Goal: Task Accomplishment & Management: Manage account settings

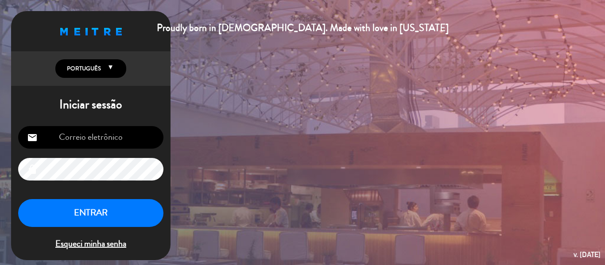
type input "[EMAIL_ADDRESS][DOMAIN_NAME]"
click at [90, 217] on button "ENTRAR" at bounding box center [90, 213] width 145 height 28
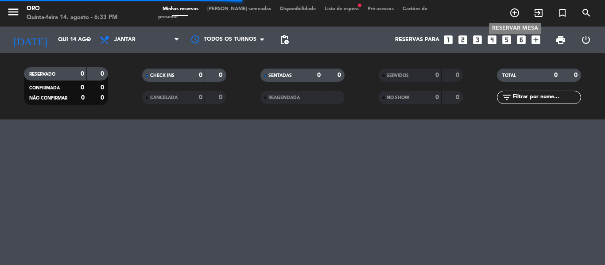
click at [515, 14] on icon "add_circle_outline" at bounding box center [514, 13] width 11 height 11
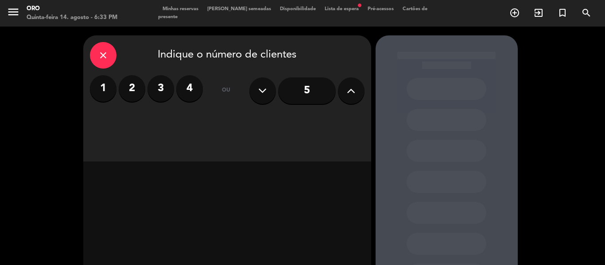
click at [121, 81] on label "2" at bounding box center [132, 88] width 27 height 27
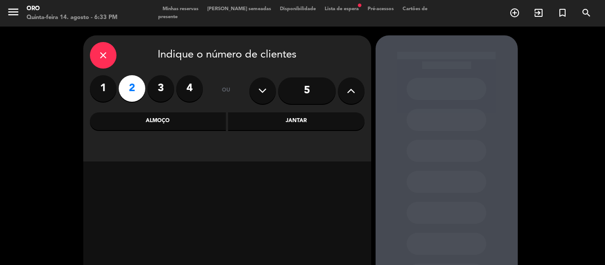
click at [279, 114] on div "Jantar" at bounding box center [296, 121] width 136 height 18
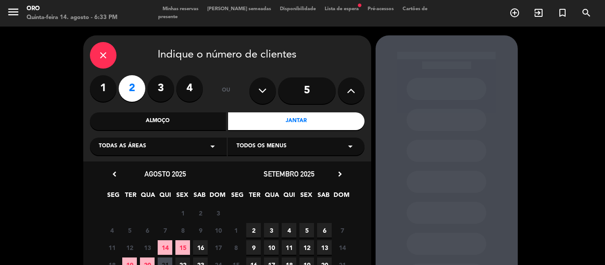
click at [185, 149] on div "Todas as áreas arrow_drop_down" at bounding box center [158, 147] width 137 height 18
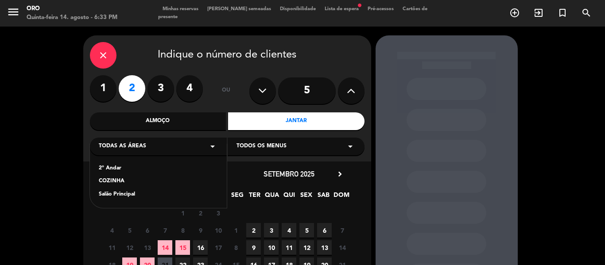
click at [133, 166] on div "2º Andar" at bounding box center [158, 168] width 119 height 9
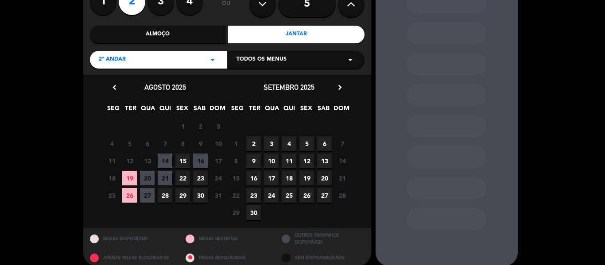
scroll to position [89, 0]
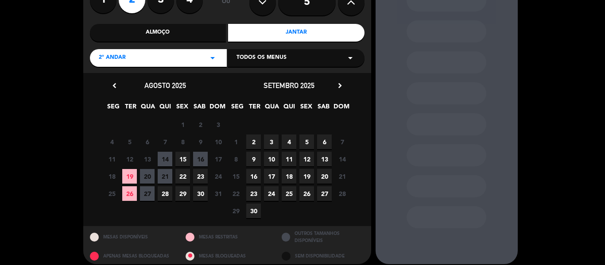
click at [200, 174] on span "23" at bounding box center [200, 176] width 15 height 15
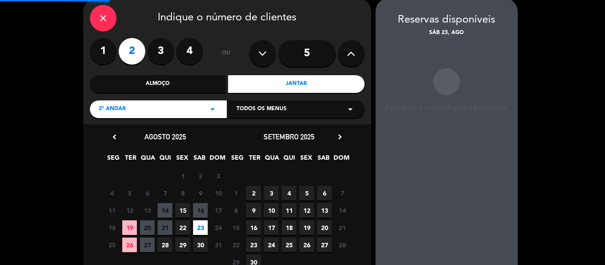
scroll to position [35, 0]
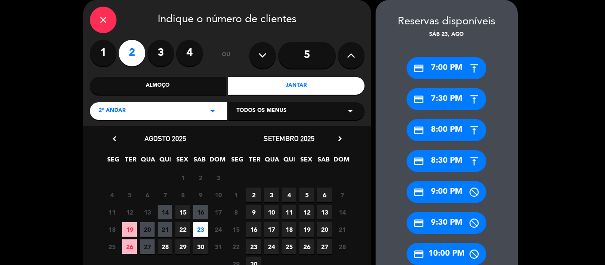
click at [448, 72] on div "credit_card 7:00 PM" at bounding box center [446, 68] width 80 height 22
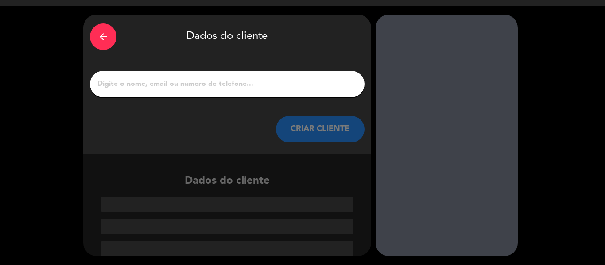
click at [221, 81] on input "1" at bounding box center [227, 84] width 261 height 12
paste input "[PERSON_NAME] [PERSON_NAME]"
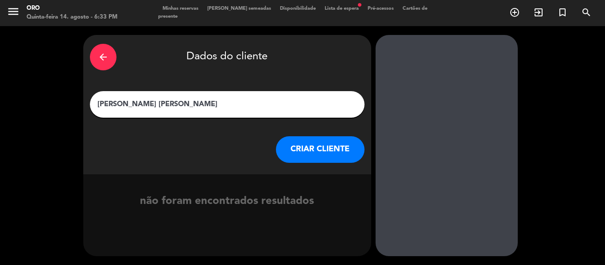
type input "[PERSON_NAME] [PERSON_NAME]"
click at [315, 144] on button "CRIAR CLIENTE" at bounding box center [320, 149] width 89 height 27
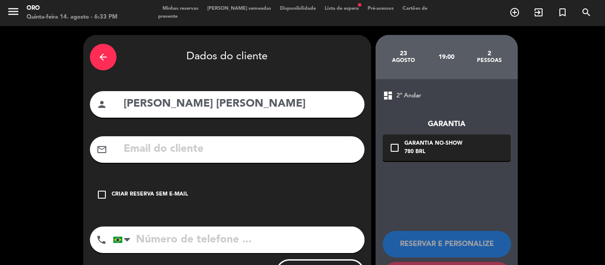
click at [135, 140] on input "text" at bounding box center [240, 149] width 235 height 18
paste input "[EMAIL_ADDRESS][DOMAIN_NAME]"
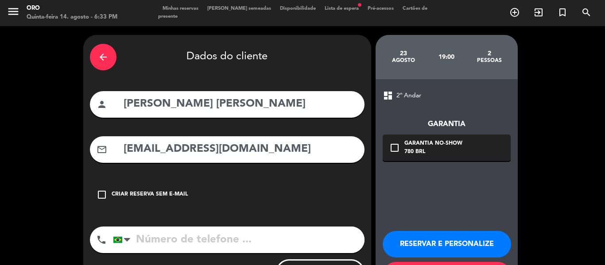
type input "[EMAIL_ADDRESS][DOMAIN_NAME]"
click at [421, 145] on div "Garantia No-show" at bounding box center [433, 143] width 58 height 9
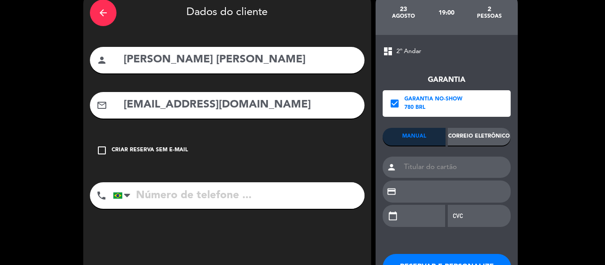
click at [480, 133] on div "Correio eletrônico" at bounding box center [479, 137] width 63 height 18
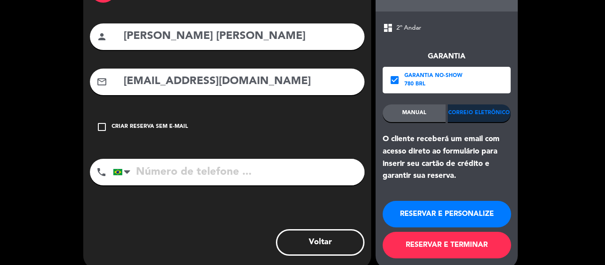
scroll to position [81, 0]
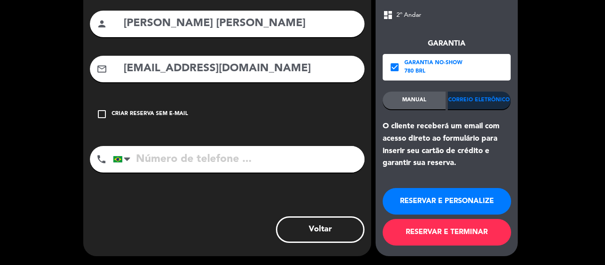
click at [443, 235] on button "RESERVAR E TERMINAR" at bounding box center [447, 232] width 128 height 27
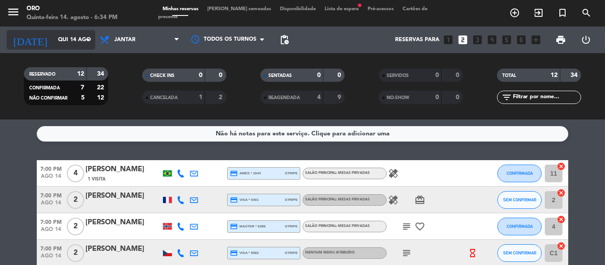
click at [76, 36] on input "Qui 14 ago" at bounding box center [91, 39] width 75 height 15
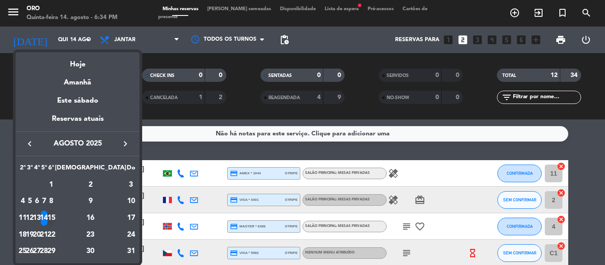
click at [54, 217] on div "15" at bounding box center [51, 218] width 7 height 15
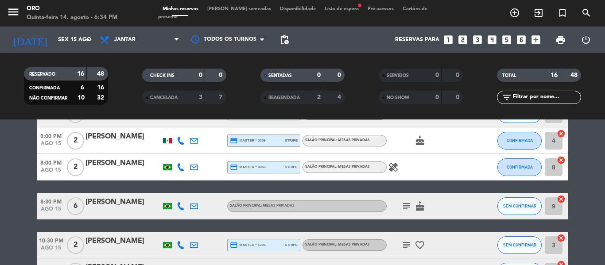
scroll to position [310, 0]
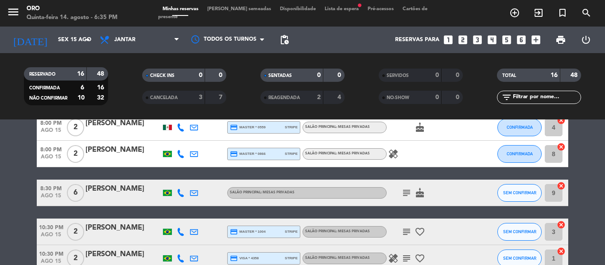
click at [404, 195] on icon "subject" at bounding box center [406, 193] width 11 height 11
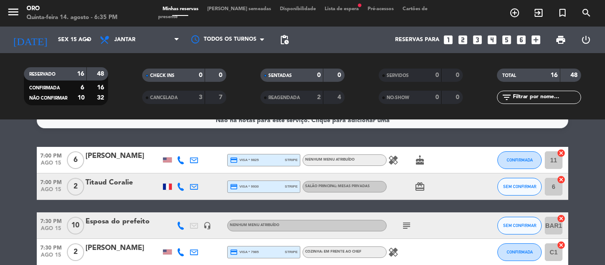
scroll to position [0, 0]
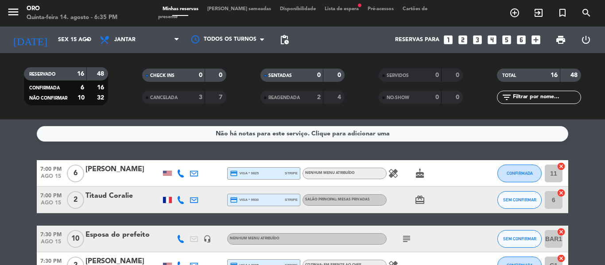
click at [400, 177] on div "healing cake" at bounding box center [427, 173] width 80 height 26
click at [391, 177] on icon "healing" at bounding box center [393, 173] width 11 height 11
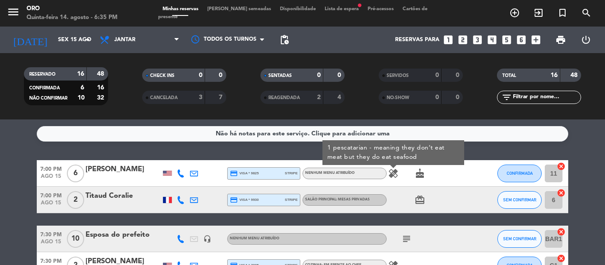
click at [418, 177] on icon "cake" at bounding box center [419, 173] width 11 height 11
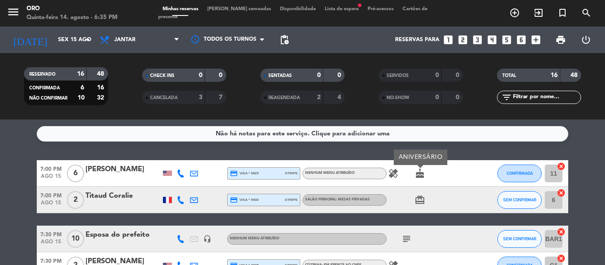
click at [109, 172] on div "[PERSON_NAME]" at bounding box center [122, 170] width 75 height 12
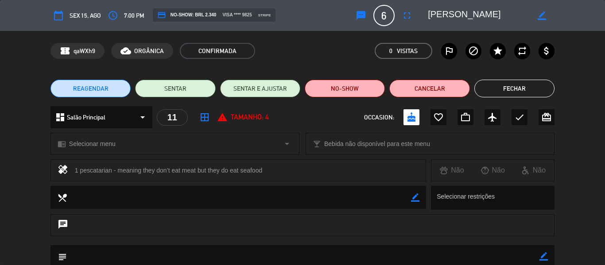
click at [500, 92] on button "Fechar" at bounding box center [514, 89] width 80 height 18
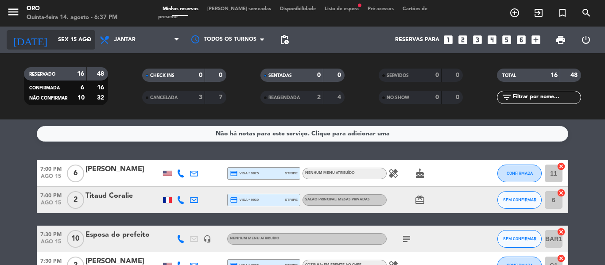
click at [78, 40] on input "Sex 15 ago" at bounding box center [91, 39] width 75 height 15
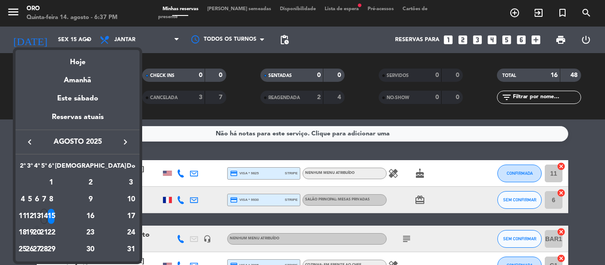
click at [40, 229] on div "20" at bounding box center [37, 233] width 7 height 15
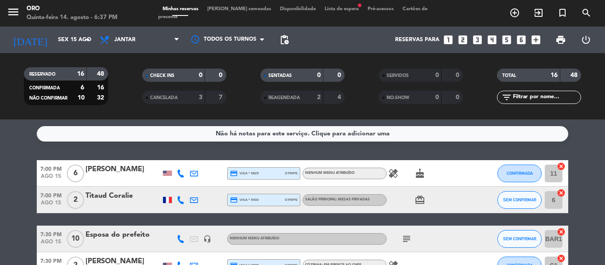
type input "Qua 20 ago"
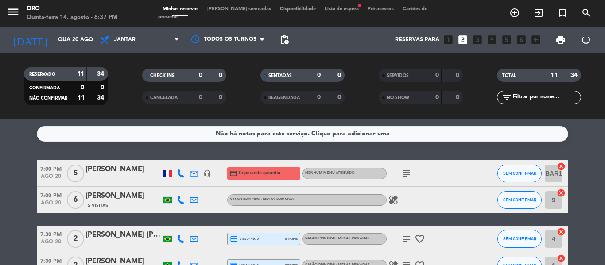
click at [326, 12] on span "Lista de espera fiber_manual_record" at bounding box center [341, 9] width 43 height 5
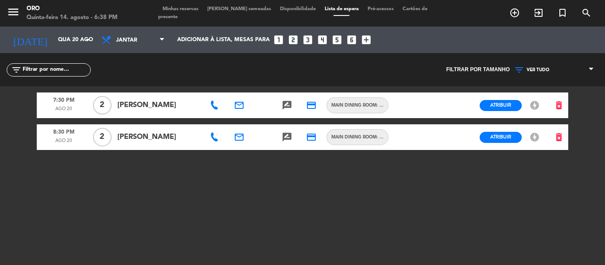
click at [186, 12] on span "Minhas reservas" at bounding box center [180, 9] width 45 height 5
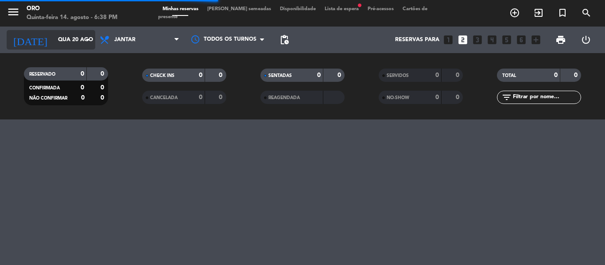
click at [89, 37] on icon "arrow_drop_down" at bounding box center [87, 40] width 11 height 11
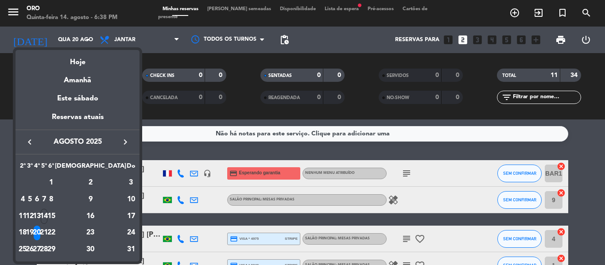
click at [125, 141] on icon "keyboard_arrow_right" at bounding box center [125, 142] width 11 height 11
click at [33, 217] on div "7" at bounding box center [30, 216] width 7 height 15
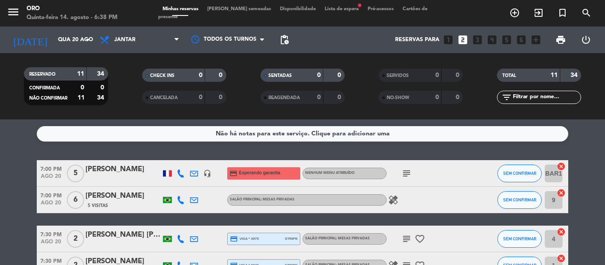
type input "Ter 7 out"
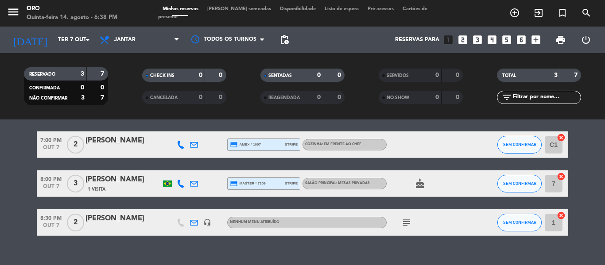
scroll to position [44, 0]
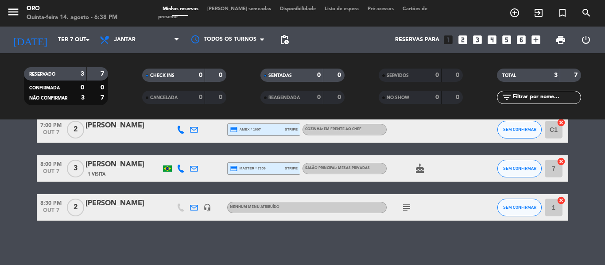
click at [100, 167] on div "[PERSON_NAME]" at bounding box center [122, 165] width 75 height 12
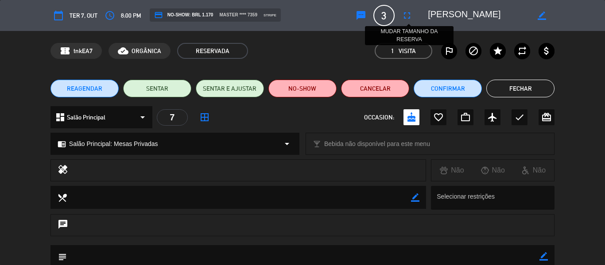
click at [412, 17] on icon "fullscreen" at bounding box center [407, 15] width 11 height 11
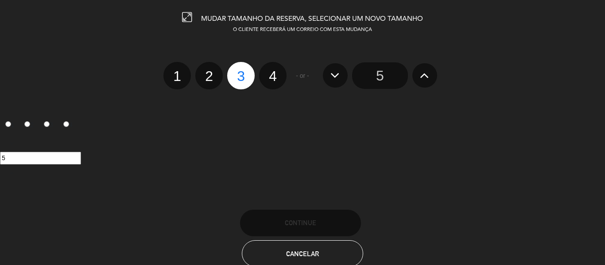
click at [272, 72] on label "4" at bounding box center [272, 75] width 27 height 27
click at [272, 71] on input "4" at bounding box center [272, 69] width 6 height 6
radio input "true"
radio input "false"
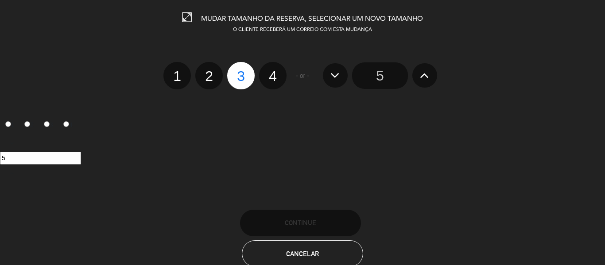
radio input "false"
radio input "true"
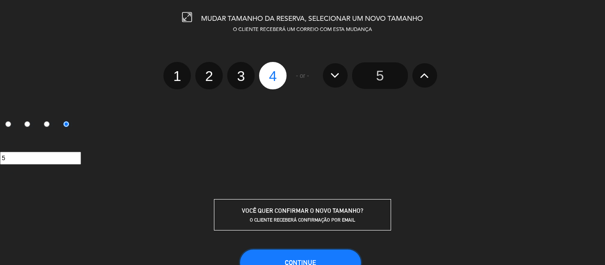
click at [290, 256] on button "CONTINUE" at bounding box center [300, 263] width 121 height 27
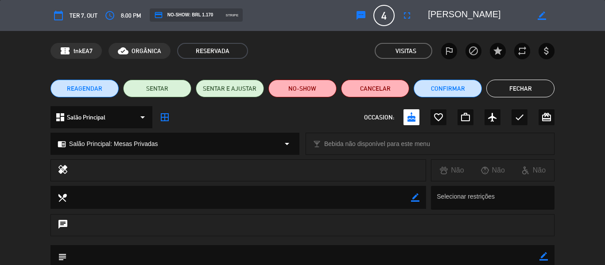
click at [529, 94] on button "Fechar" at bounding box center [520, 89] width 68 height 18
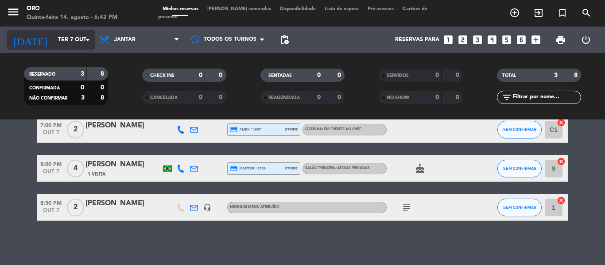
click at [77, 40] on input "Ter 7 out" at bounding box center [91, 39] width 75 height 15
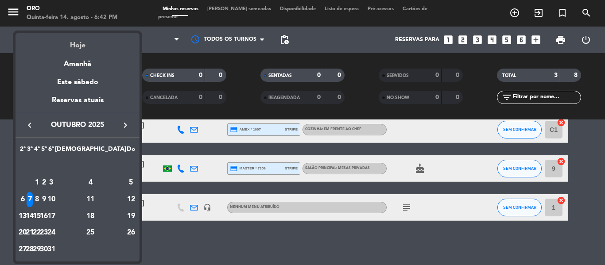
click at [85, 42] on div "Hoje" at bounding box center [77, 42] width 124 height 18
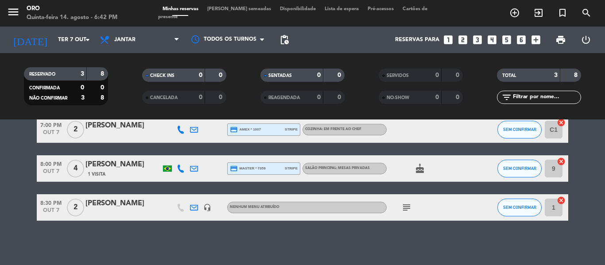
type input "Qui 14 ago"
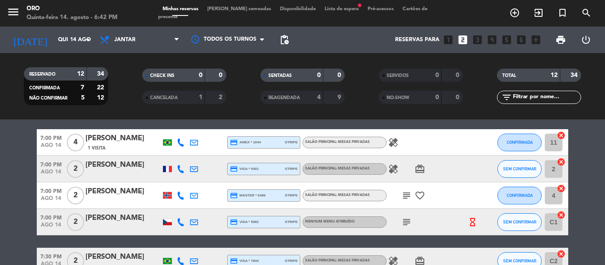
scroll to position [44, 0]
